Goal: Information Seeking & Learning: Learn about a topic

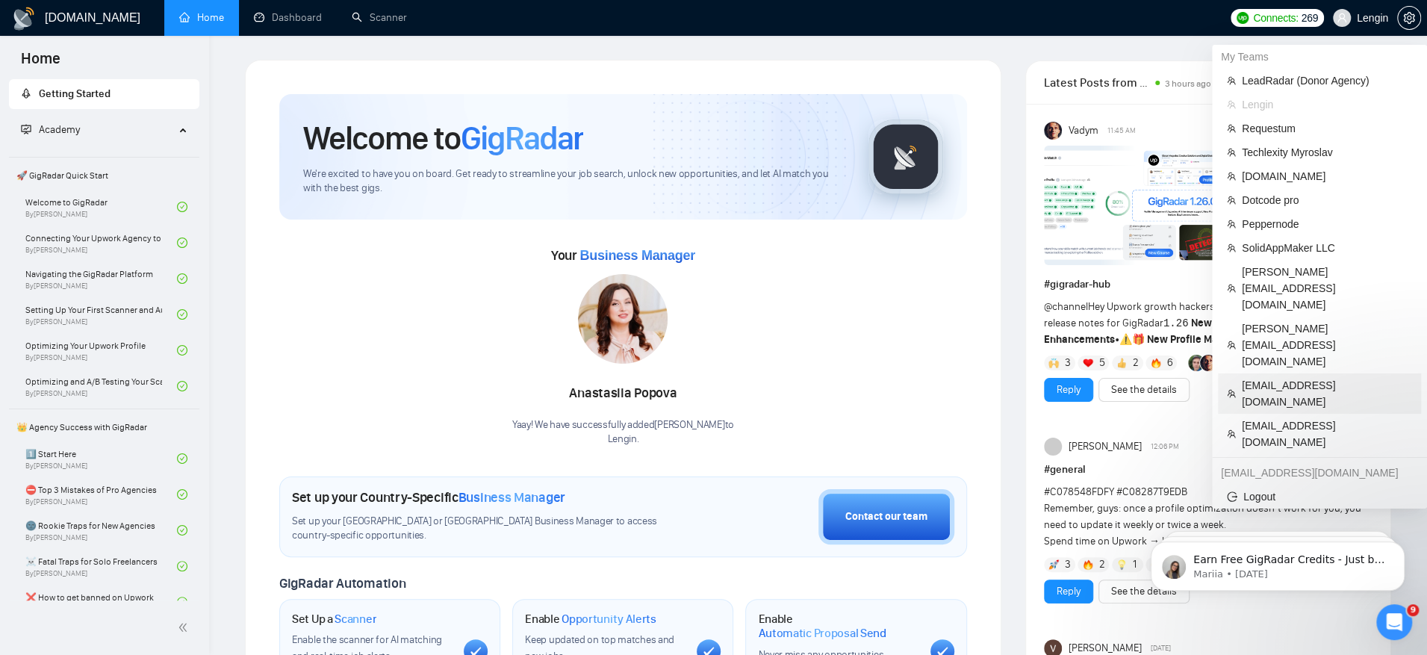
click at [1294, 377] on span "[EMAIL_ADDRESS][DOMAIN_NAME]" at bounding box center [1327, 393] width 170 height 33
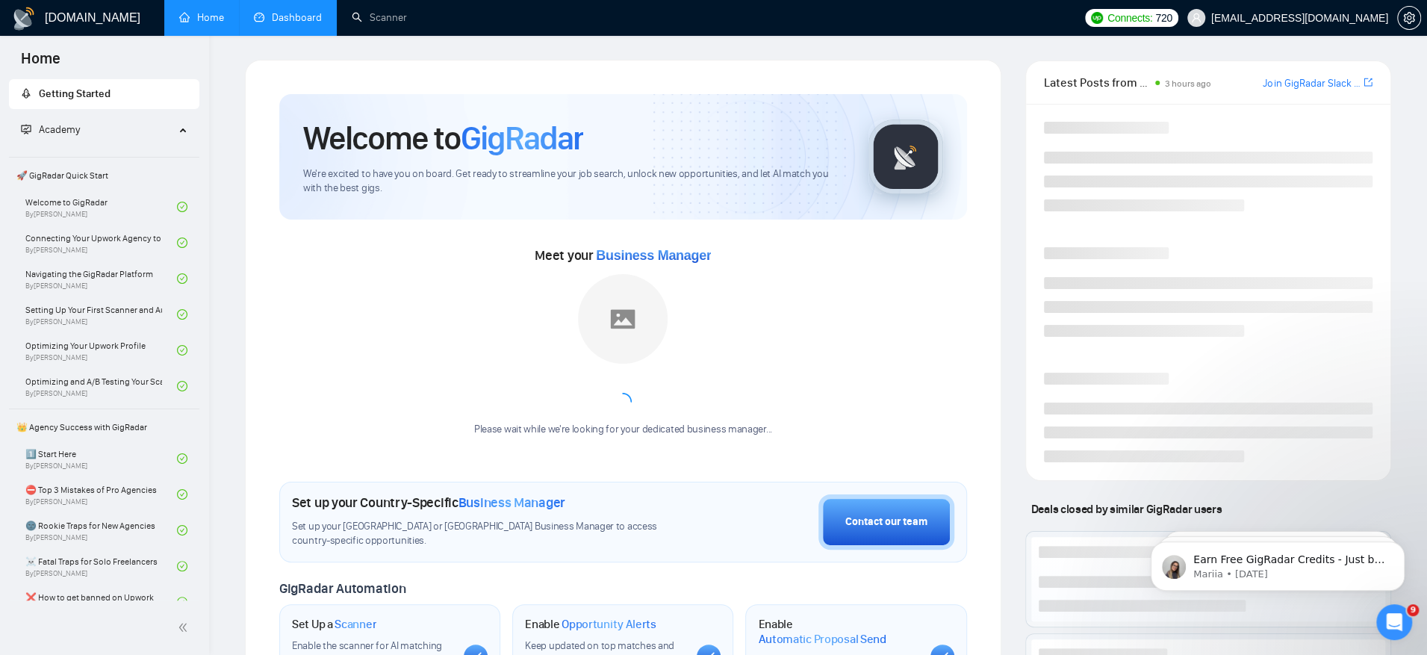
click at [277, 24] on link "Dashboard" at bounding box center [288, 17] width 68 height 13
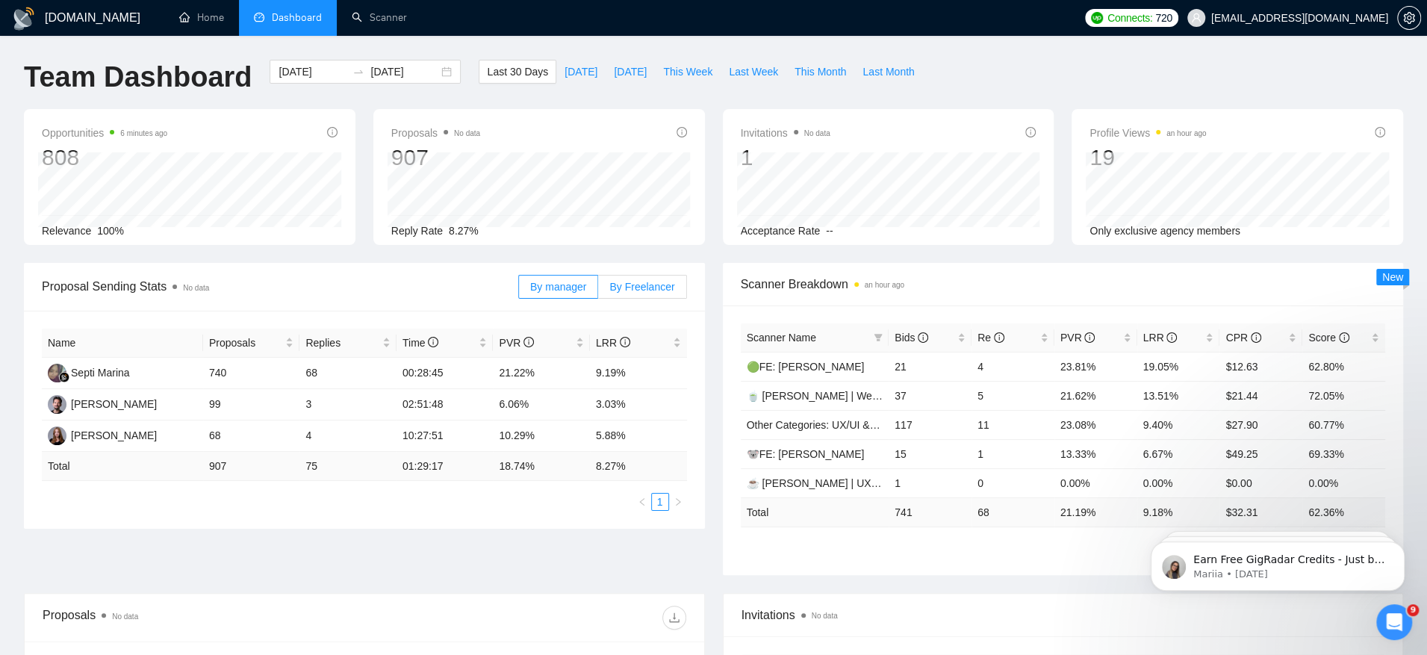
click at [635, 283] on span "By Freelancer" at bounding box center [641, 287] width 65 height 12
click at [598, 291] on input "By Freelancer" at bounding box center [598, 291] width 0 height 0
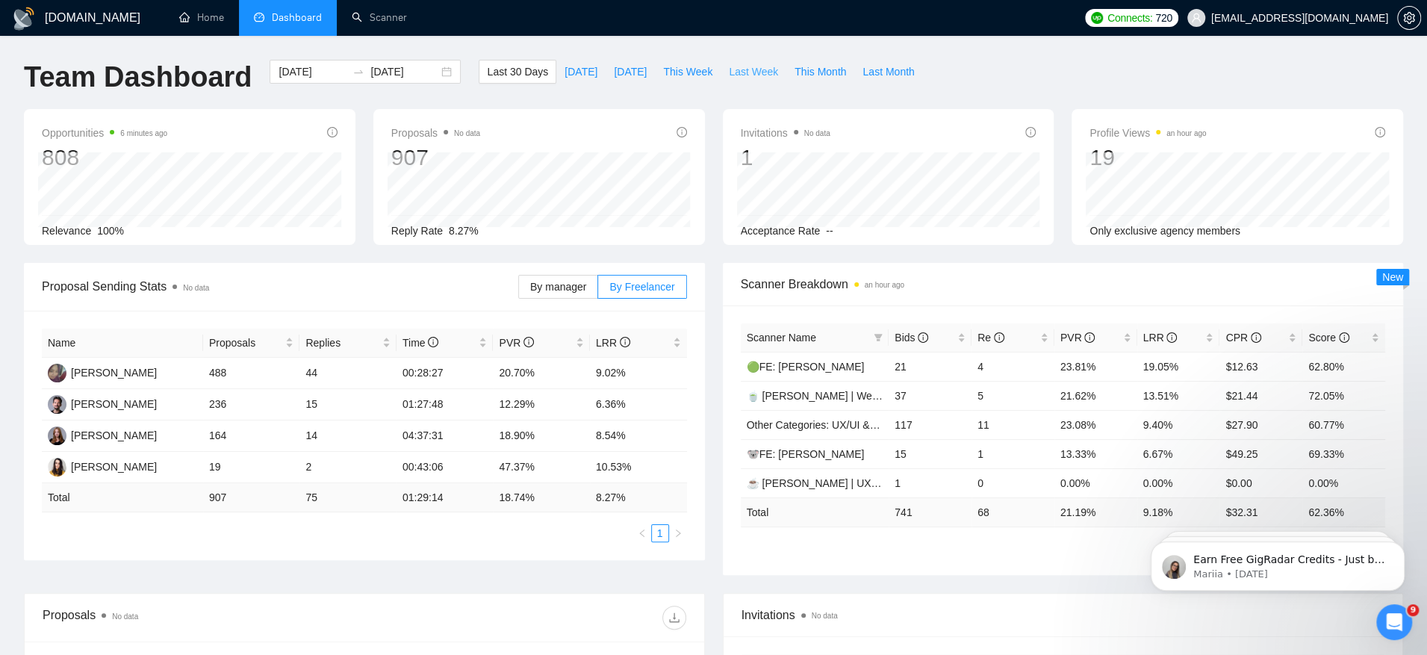
click at [739, 69] on span "Last Week" at bounding box center [753, 71] width 49 height 16
type input "[DATE]"
click at [127, 374] on div "[PERSON_NAME]" at bounding box center [114, 372] width 86 height 16
click at [122, 404] on div "[PERSON_NAME]" at bounding box center [114, 404] width 86 height 16
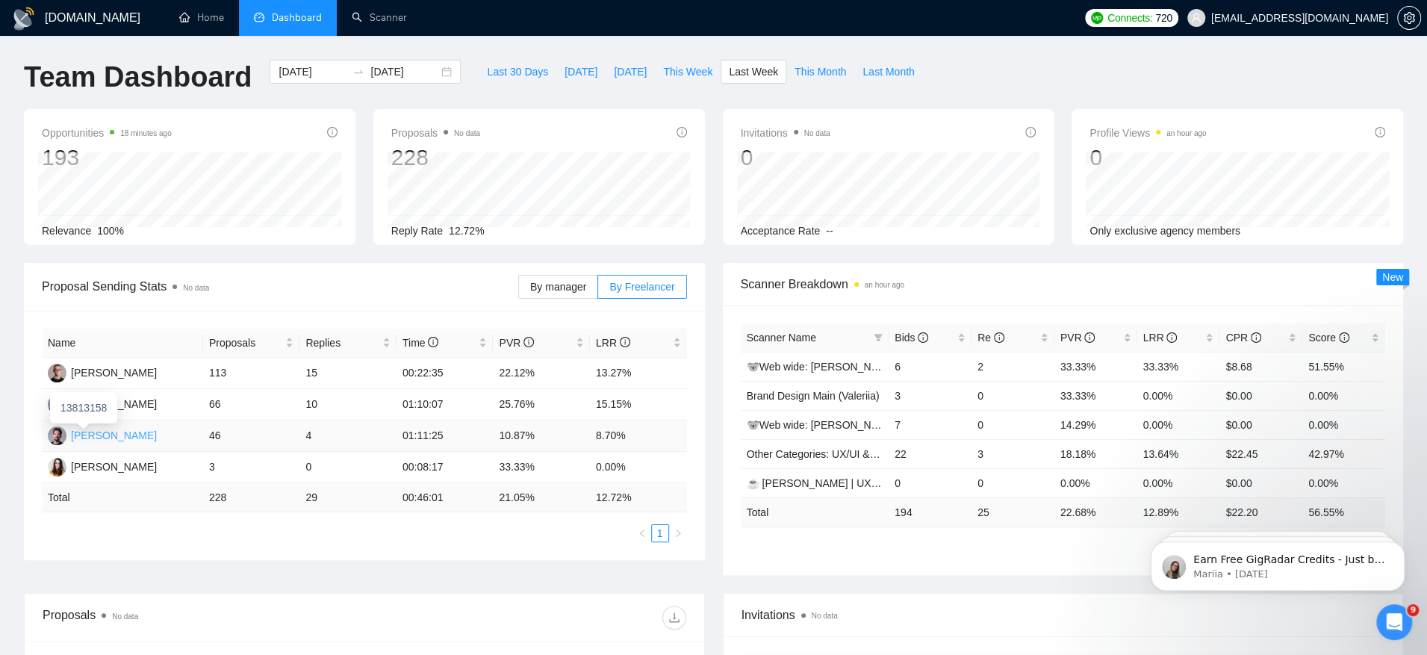
click at [116, 435] on div "[PERSON_NAME]" at bounding box center [114, 435] width 86 height 16
click at [487, 68] on span "Last 30 Days" at bounding box center [517, 71] width 61 height 16
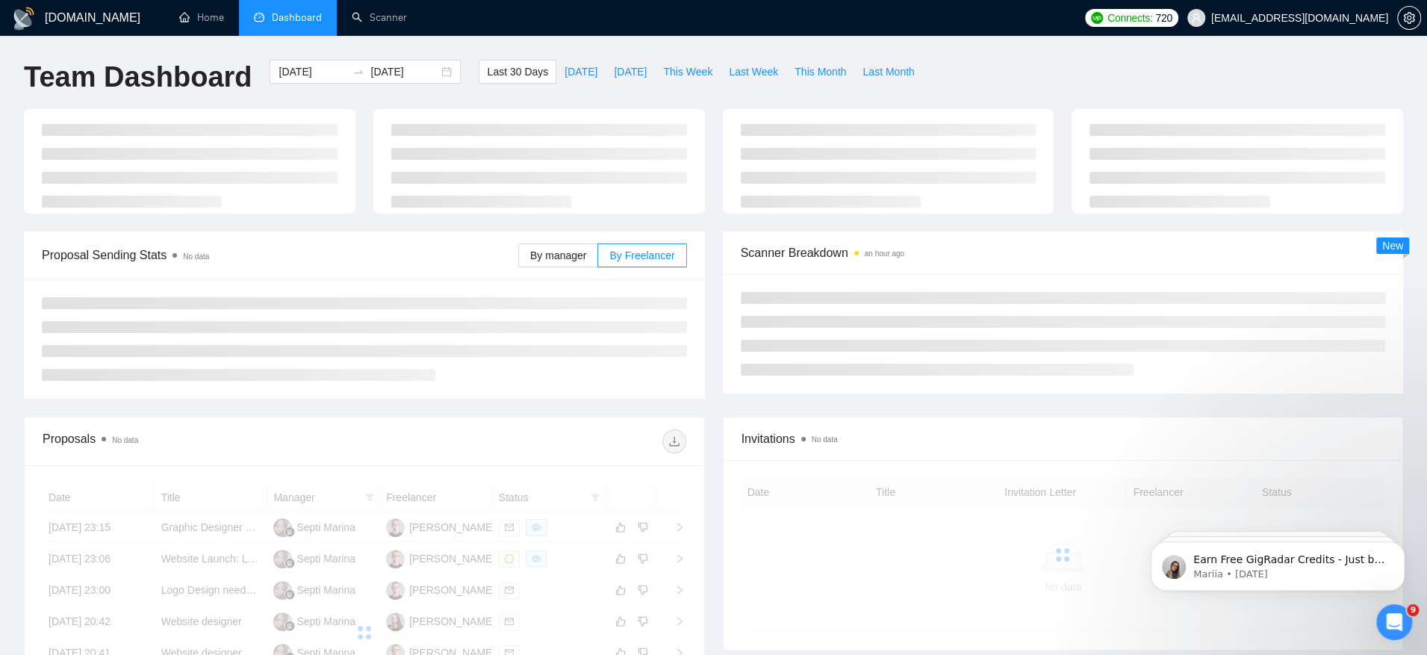
type input "[DATE]"
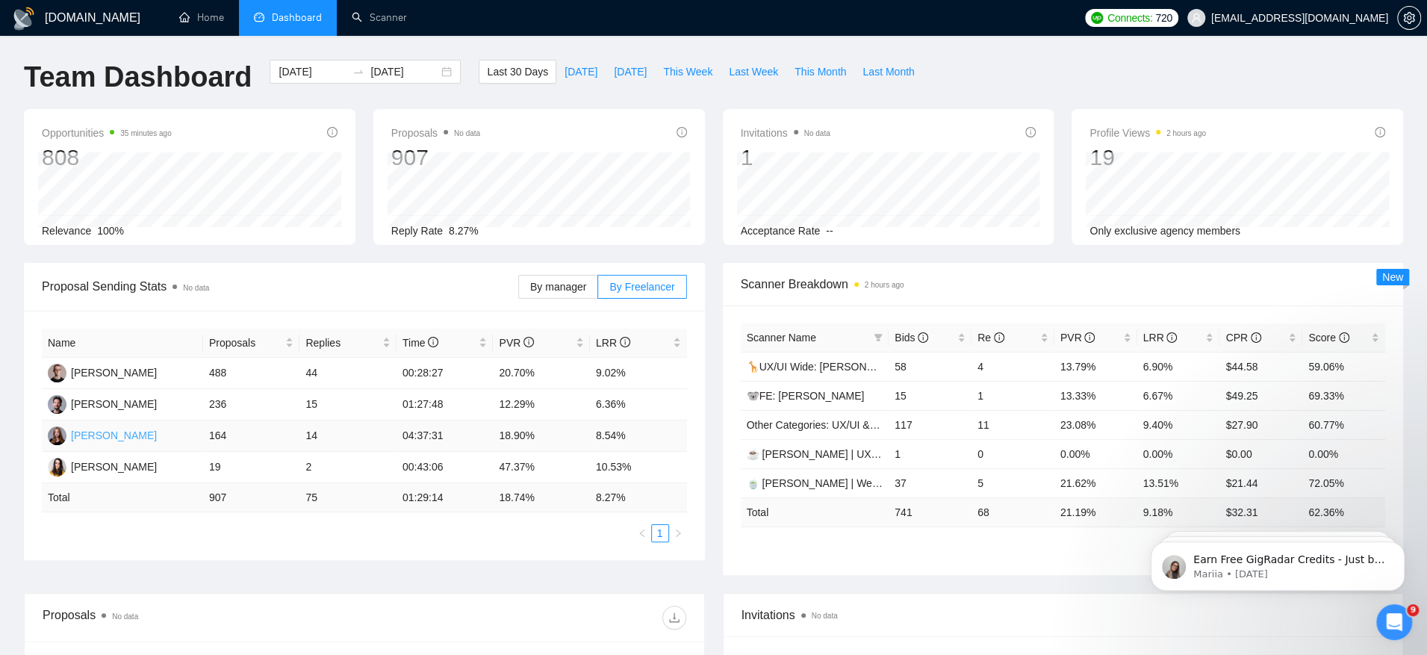
click at [119, 434] on div "[PERSON_NAME]" at bounding box center [114, 435] width 86 height 16
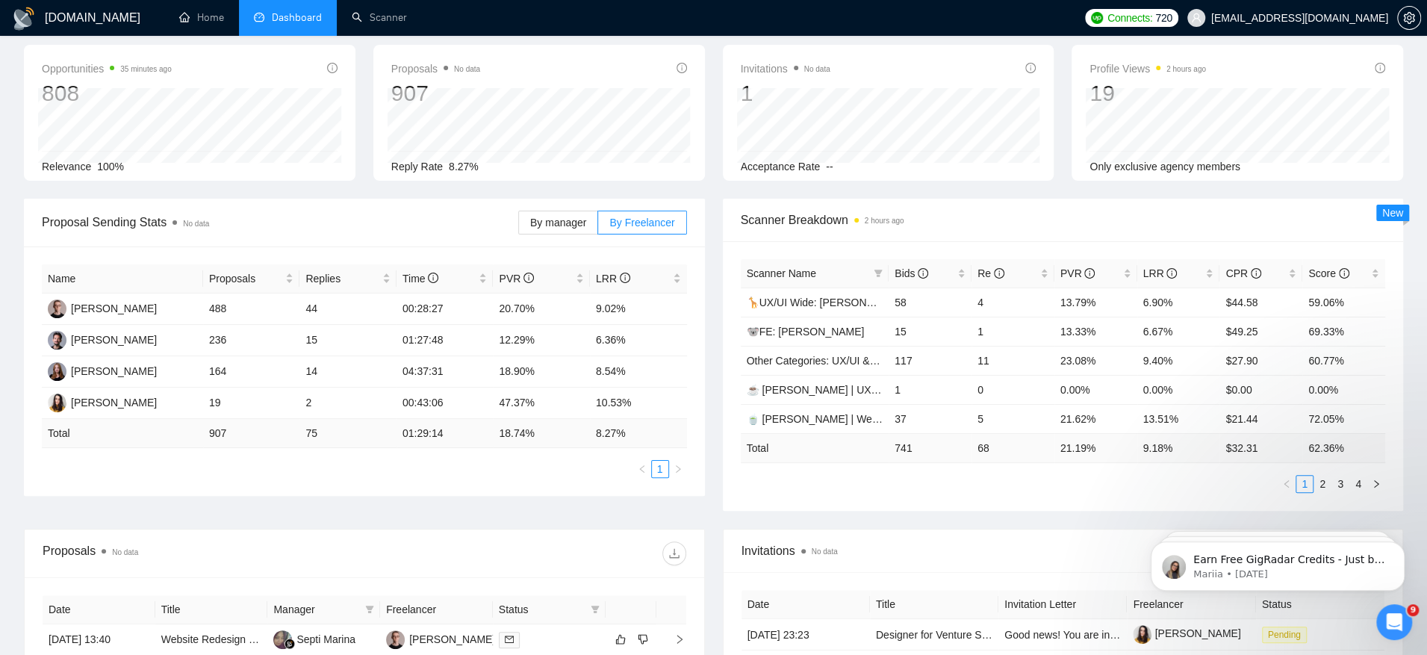
scroll to position [57, 0]
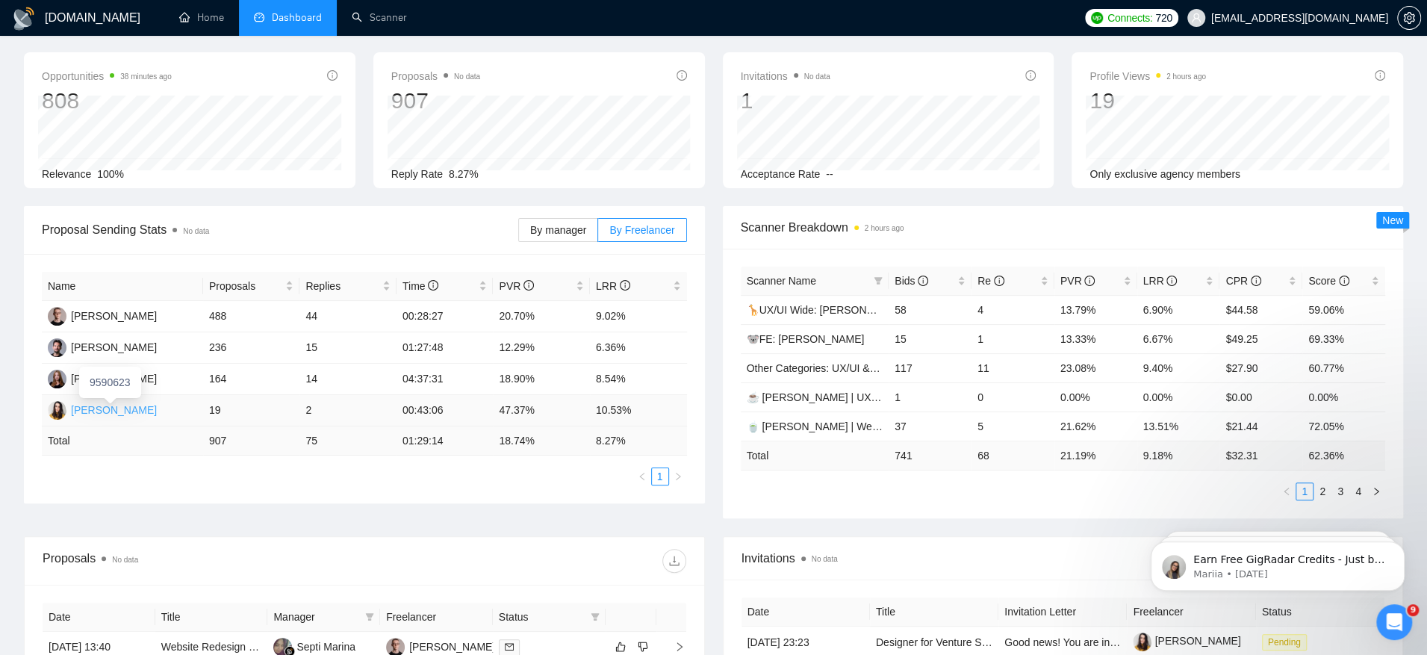
click at [157, 409] on div "[PERSON_NAME]" at bounding box center [114, 410] width 86 height 16
